Goal: Browse casually: Explore the website without a specific task or goal

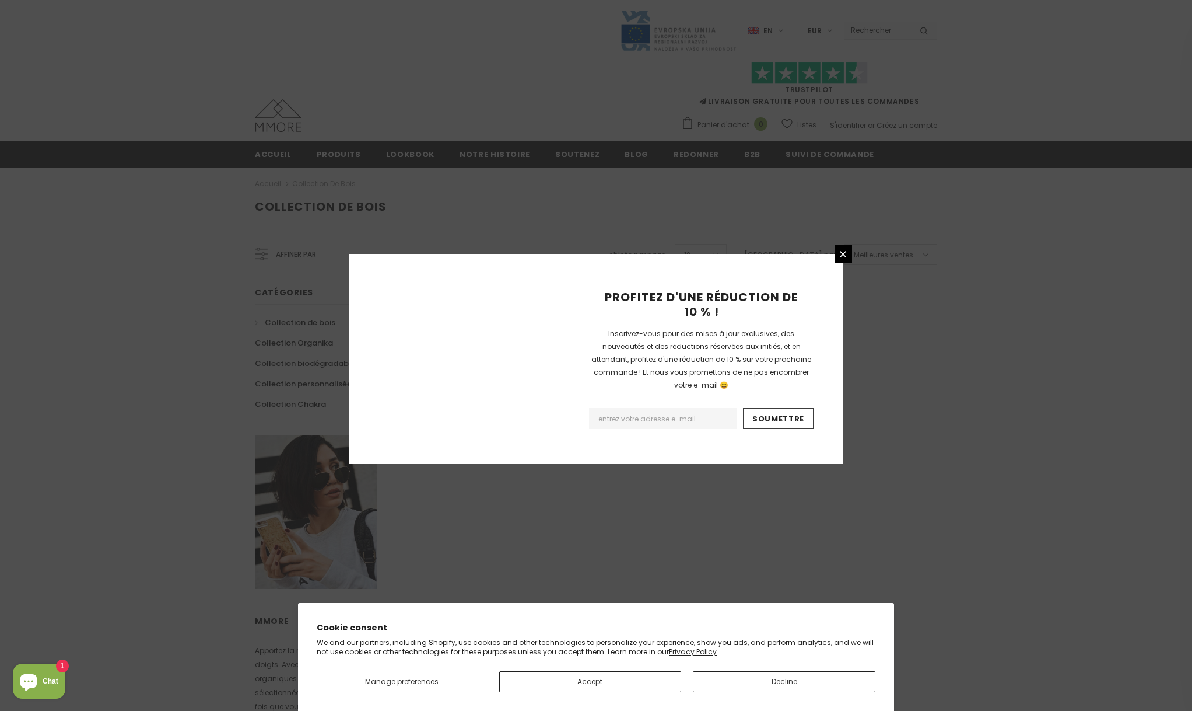
scroll to position [510, 0]
